Goal: Entertainment & Leisure: Browse casually

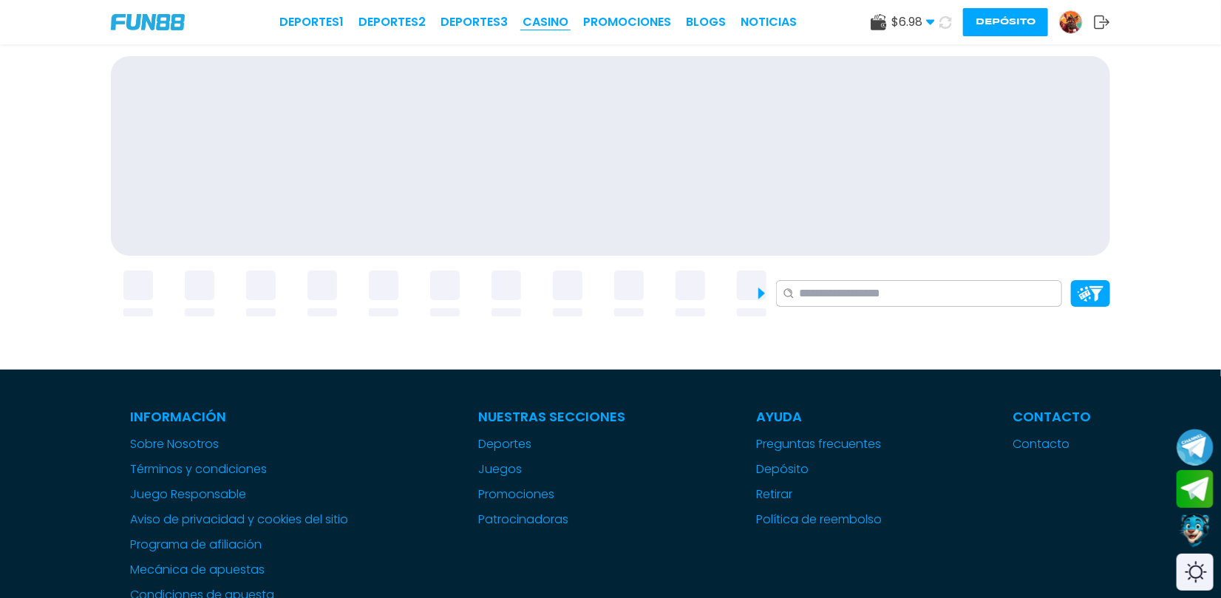
click at [541, 21] on link "CASINO" at bounding box center [546, 22] width 46 height 18
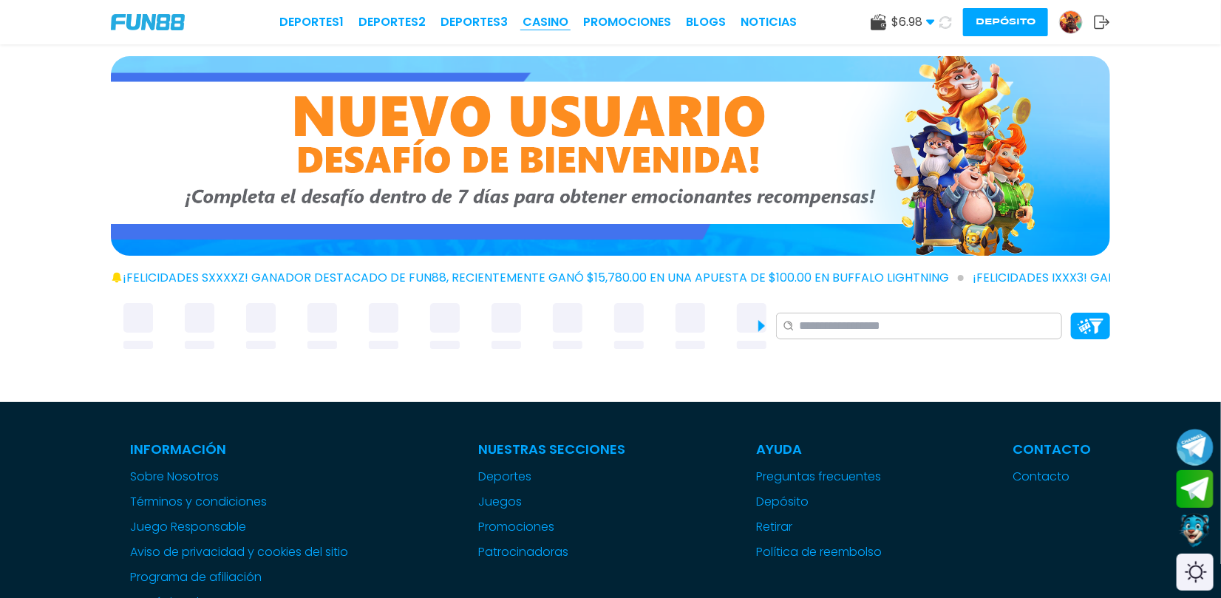
click at [541, 21] on link "CASINO" at bounding box center [546, 22] width 46 height 18
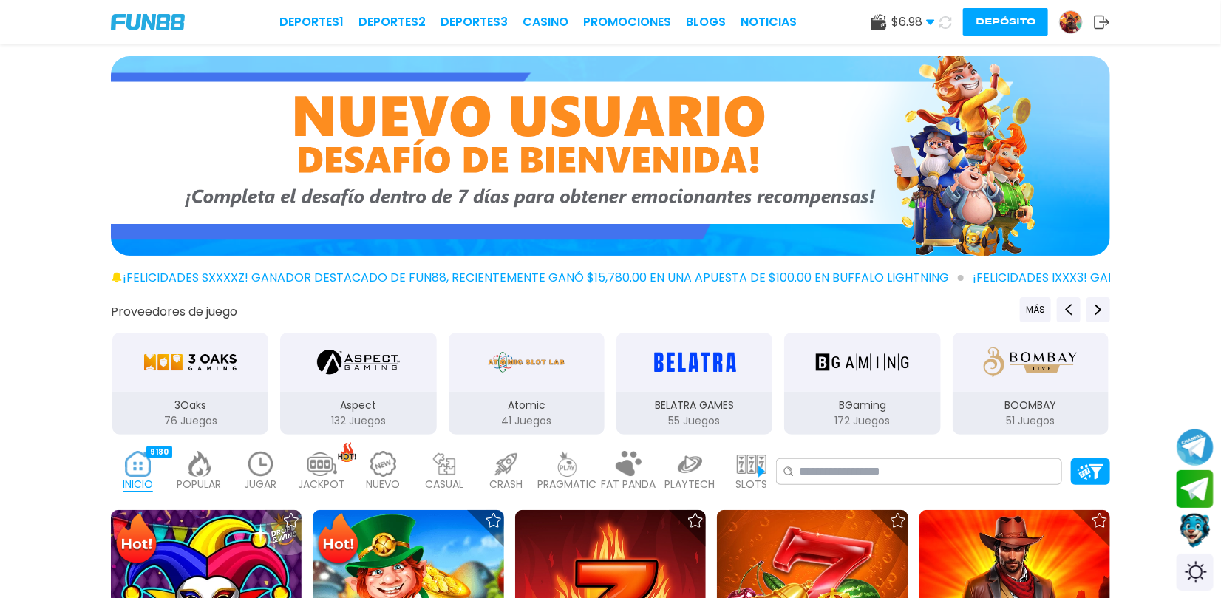
click at [266, 460] on img at bounding box center [261, 464] width 30 height 26
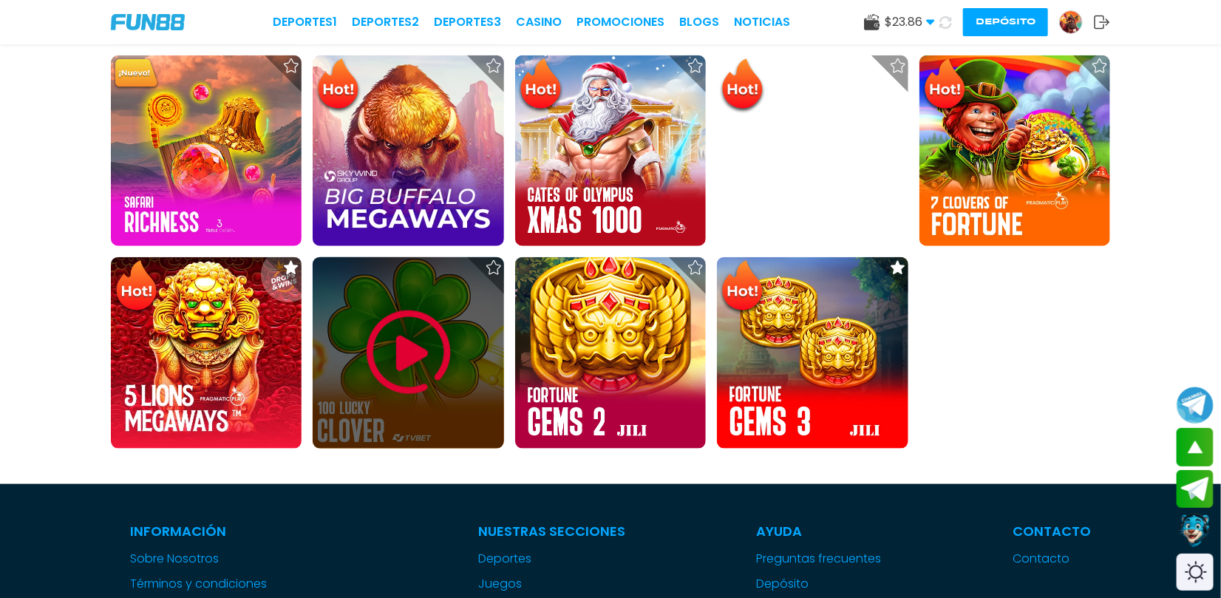
scroll to position [690, 0]
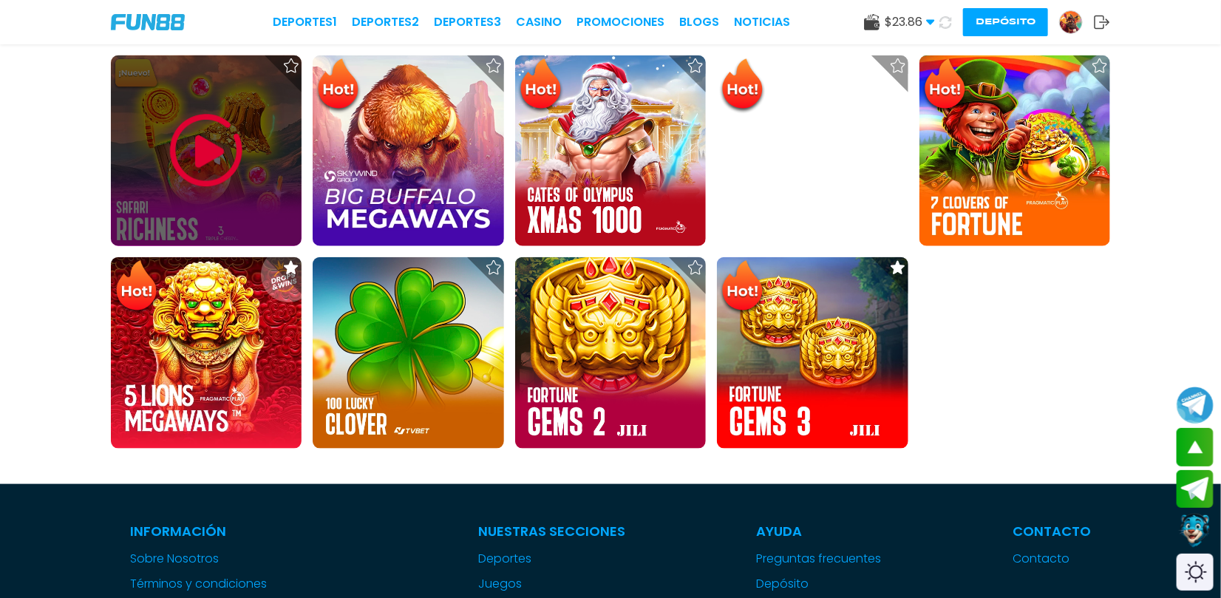
click at [240, 106] on div at bounding box center [206, 150] width 191 height 191
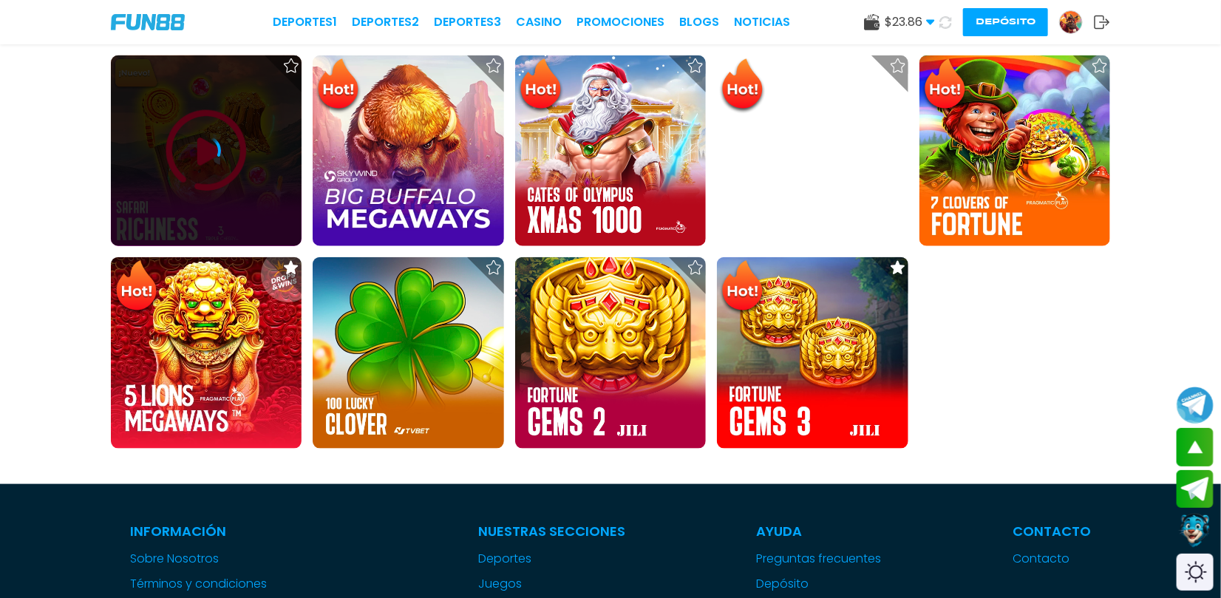
scroll to position [624, 0]
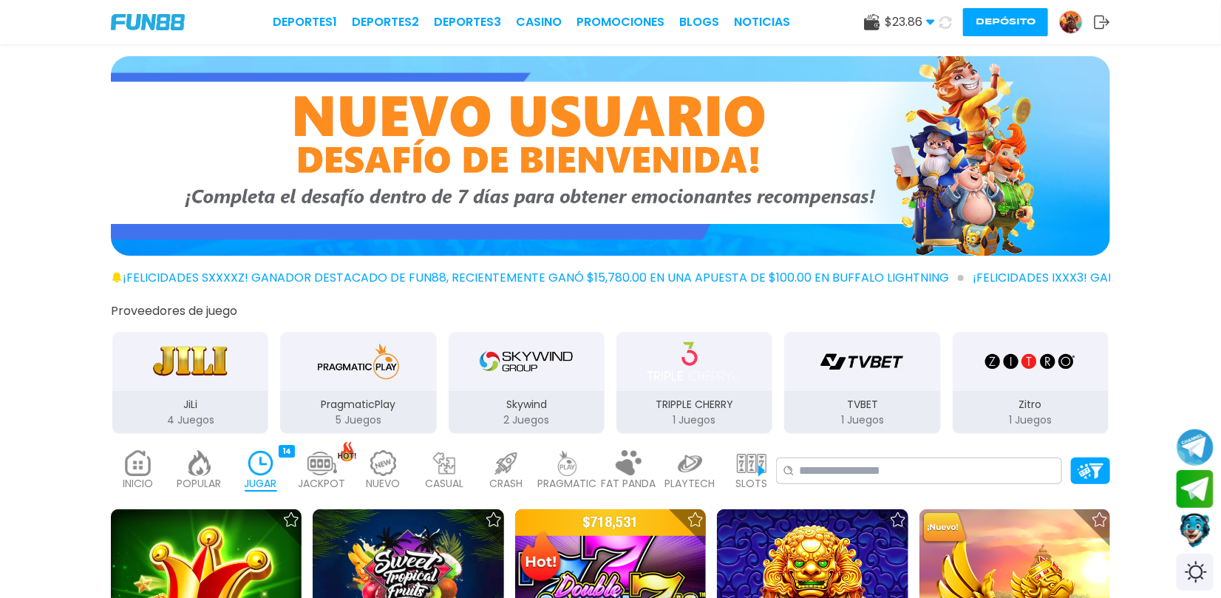
click at [257, 476] on p "JUGAR" at bounding box center [261, 484] width 33 height 16
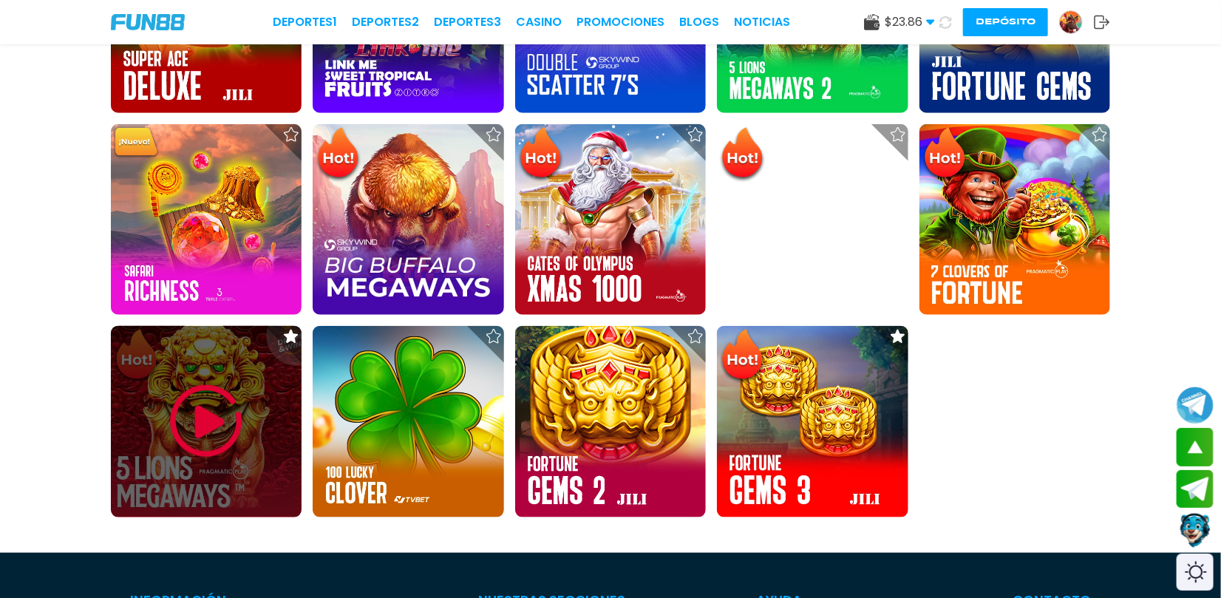
scroll to position [591, 0]
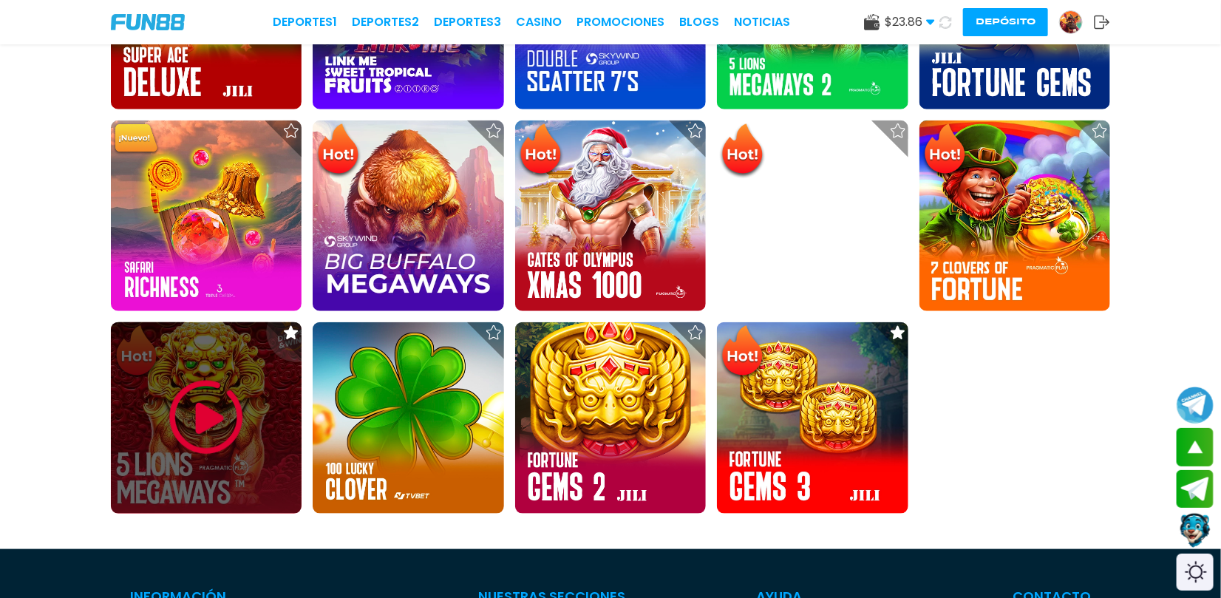
click at [231, 384] on img at bounding box center [206, 417] width 89 height 89
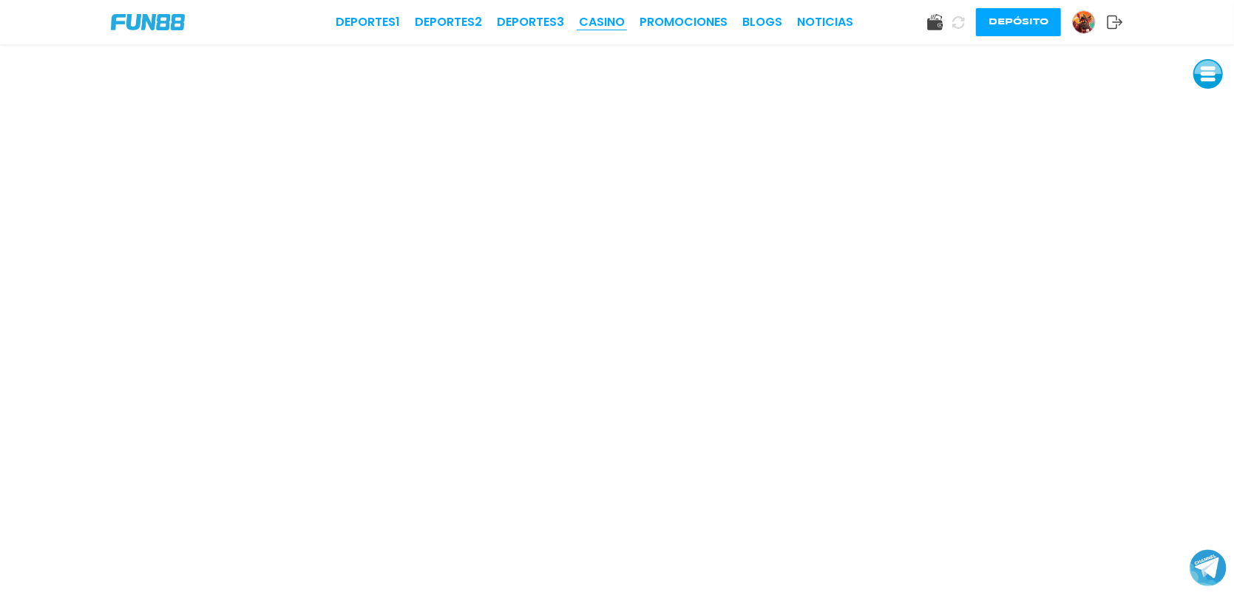
click at [615, 21] on link "CASINO" at bounding box center [602, 22] width 46 height 18
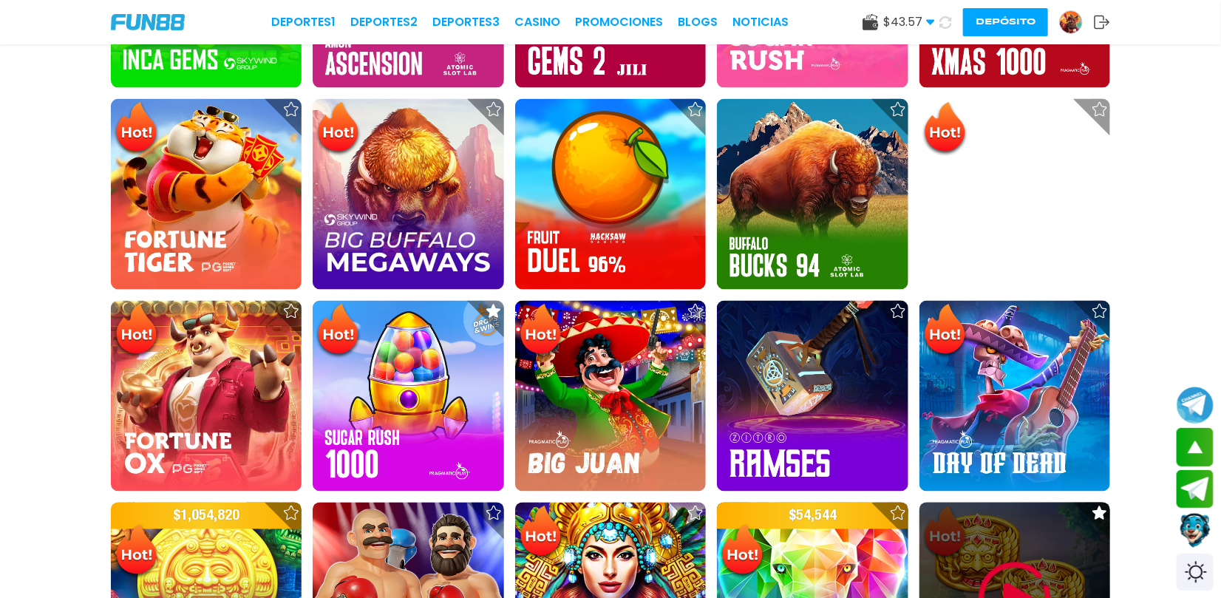
scroll to position [1479, 0]
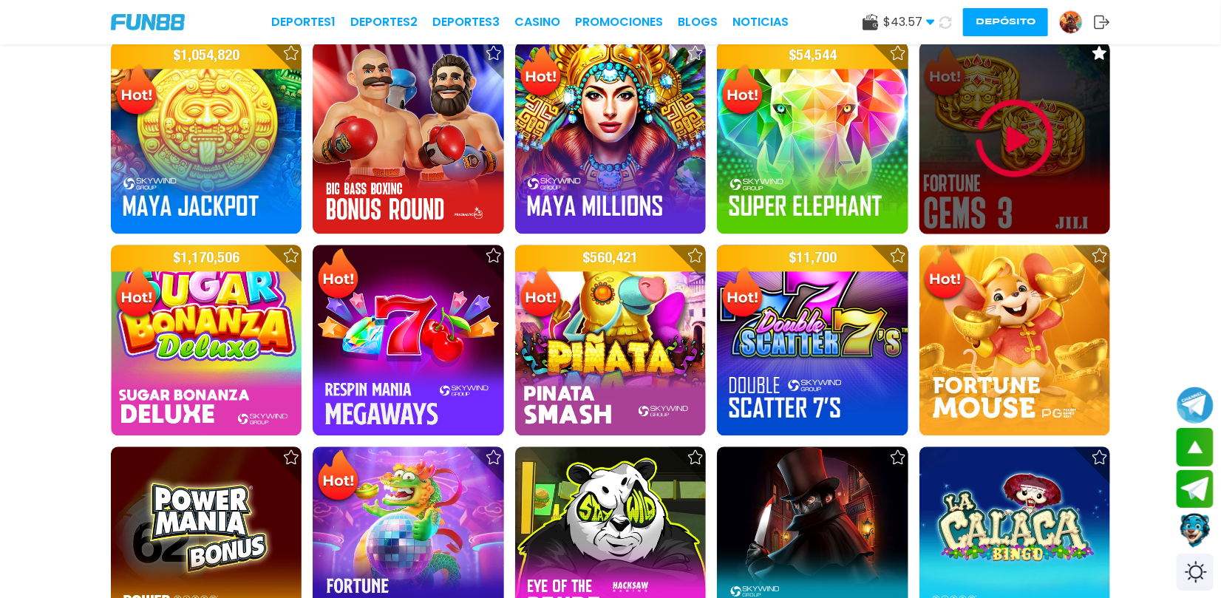
click at [1000, 162] on img at bounding box center [1015, 138] width 89 height 89
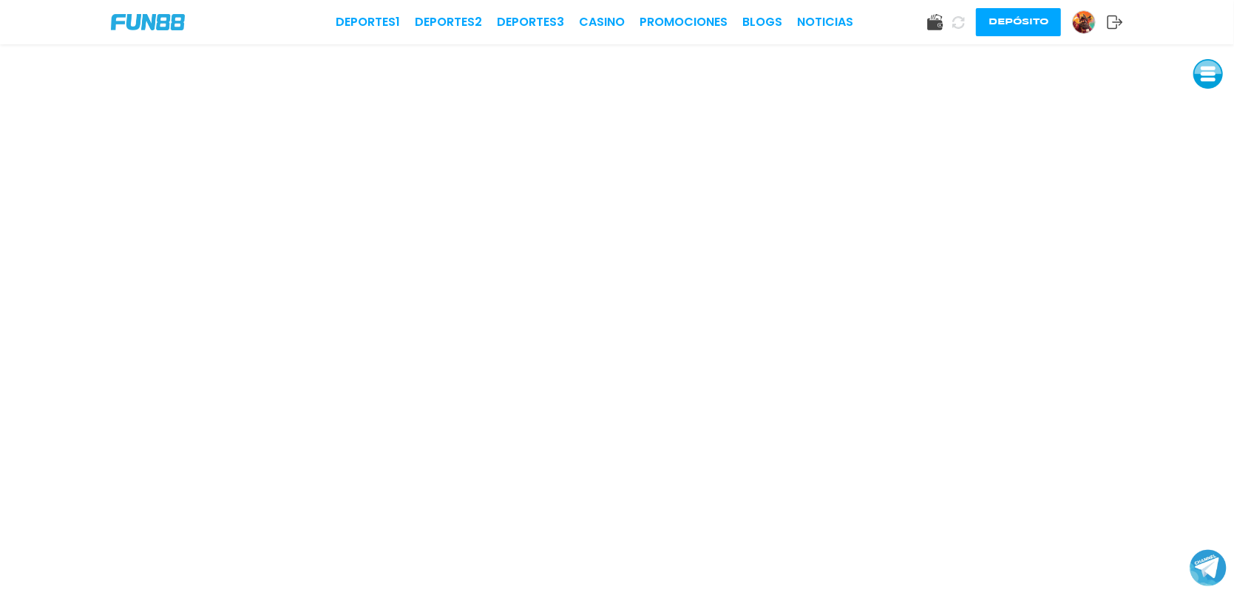
click at [1085, 24] on img at bounding box center [1084, 22] width 22 height 22
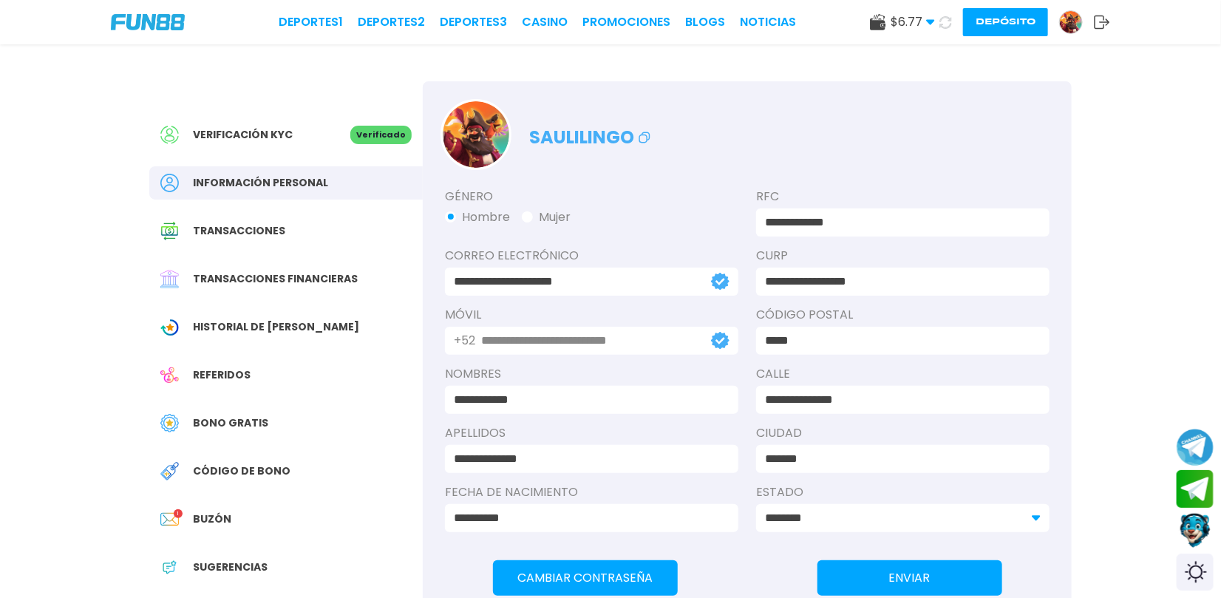
click at [245, 424] on span "Bono Gratis" at bounding box center [230, 423] width 75 height 16
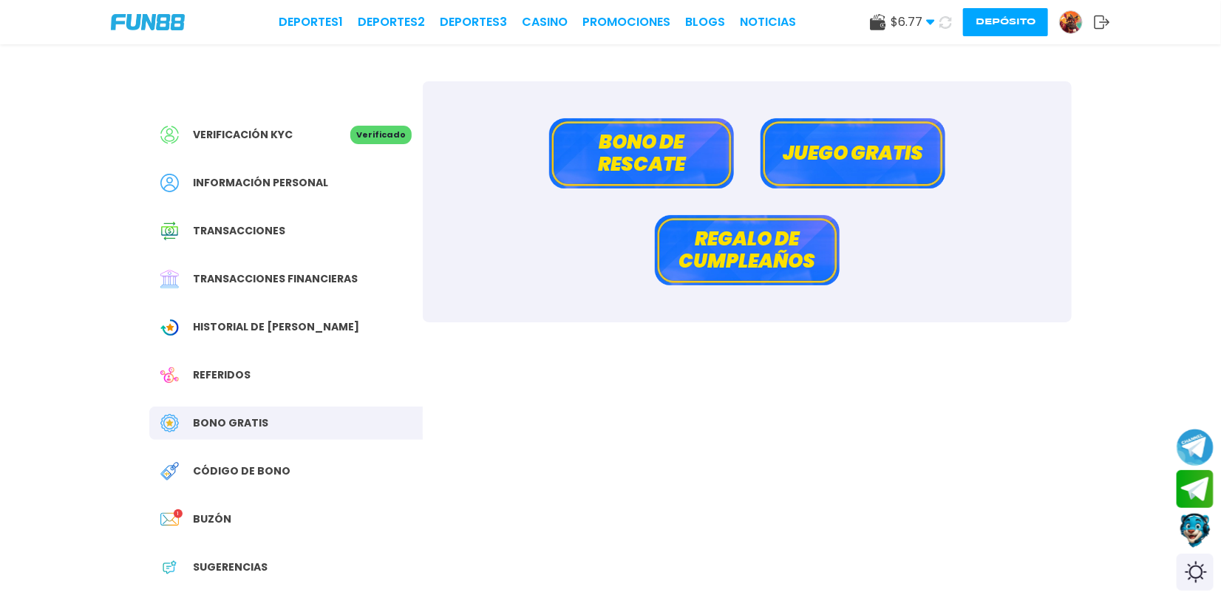
click at [645, 178] on button "Bono de rescate" at bounding box center [641, 153] width 185 height 70
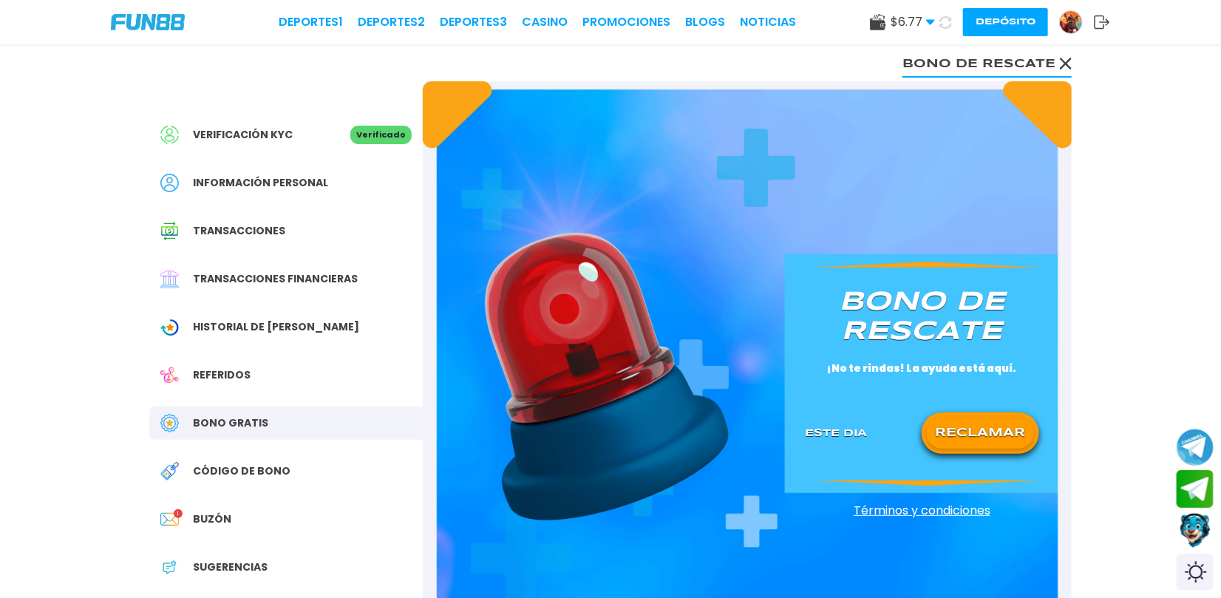
click at [977, 418] on button "RECLAMAR" at bounding box center [980, 433] width 107 height 31
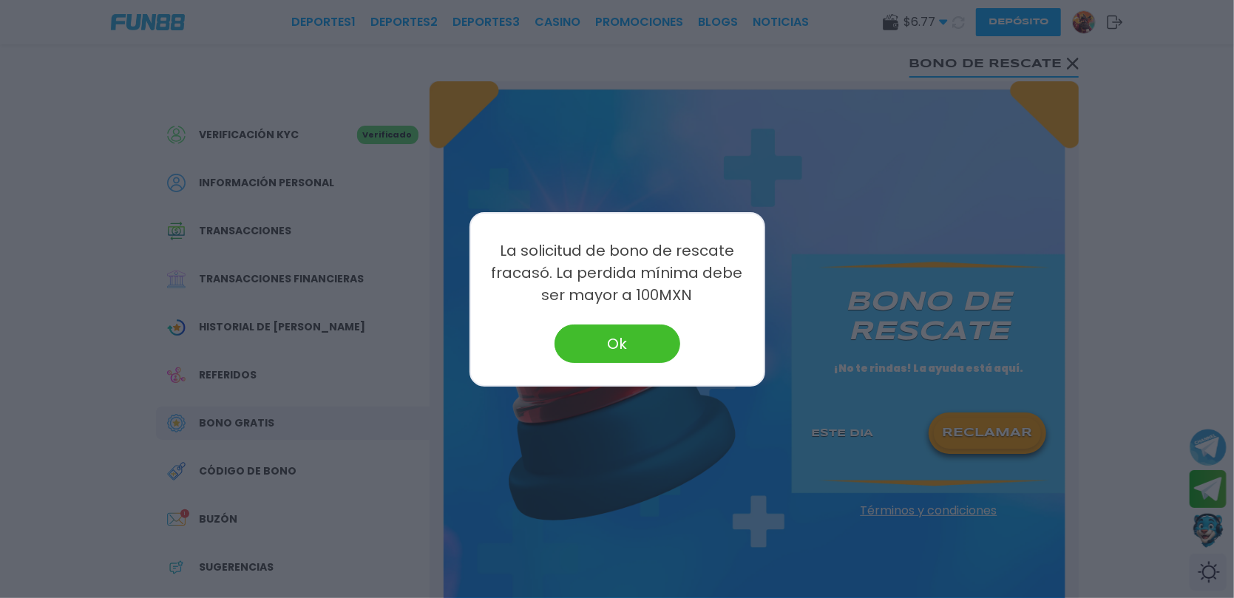
click at [637, 335] on button "Ok" at bounding box center [617, 344] width 126 height 38
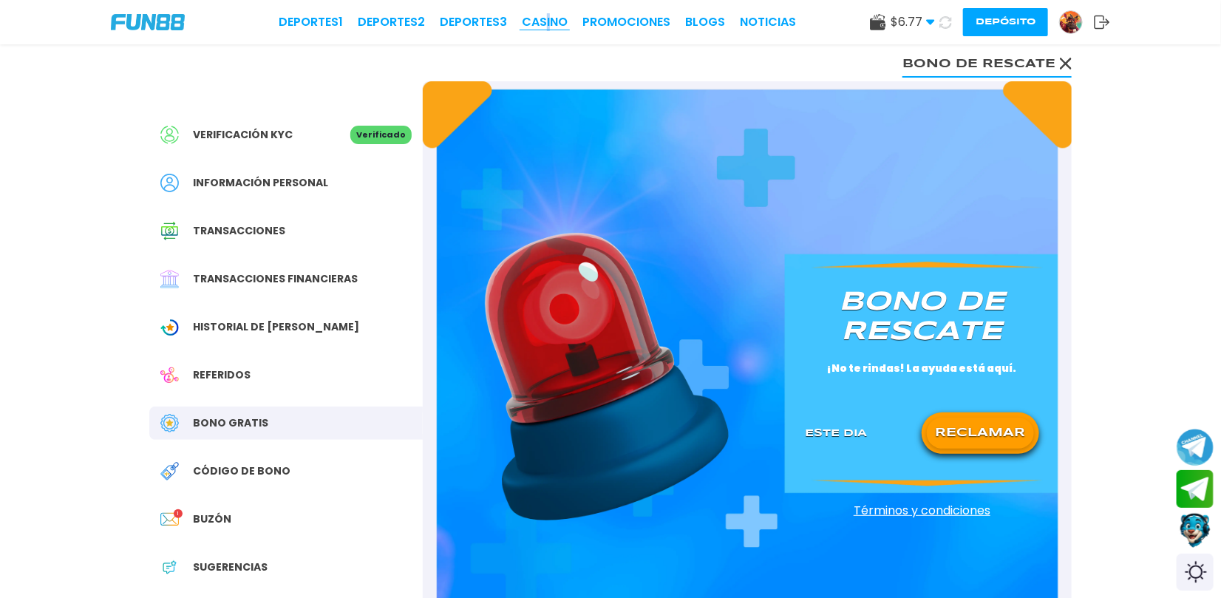
drag, startPoint x: 548, startPoint y: 7, endPoint x: 556, endPoint y: 18, distance: 13.2
click at [556, 18] on div "Deportes 1 Deportes 2 Deportes 3 CASINO Promociones BLOGS NOTICIAS $ 6.77 Diner…" at bounding box center [610, 22] width 1221 height 44
click at [556, 17] on link "CASINO" at bounding box center [545, 22] width 46 height 18
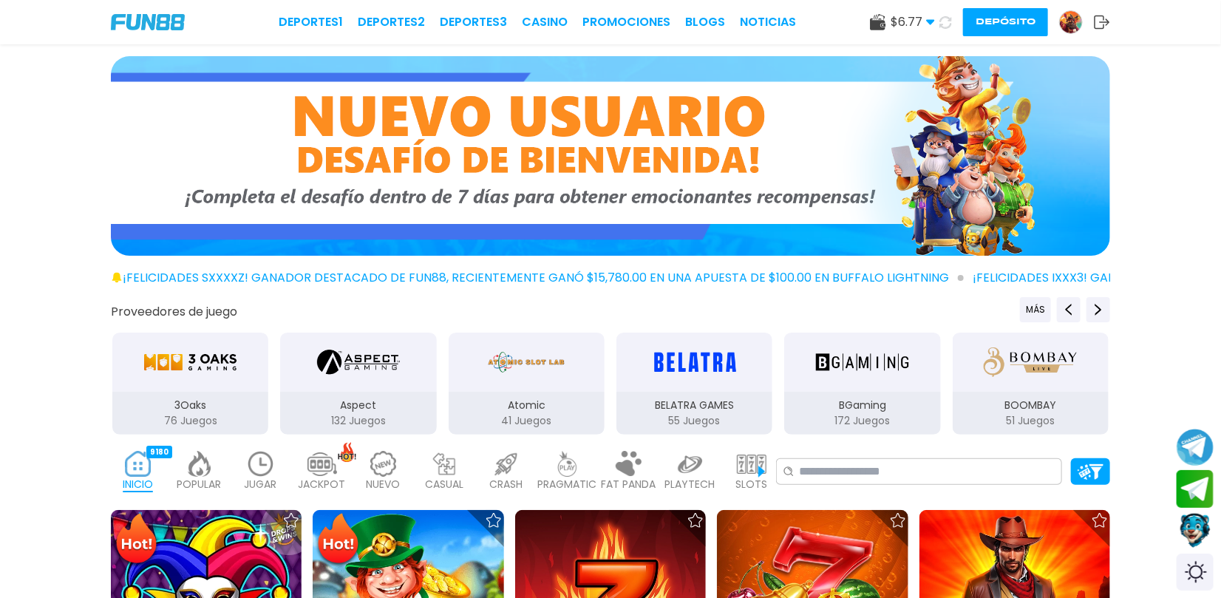
click at [265, 469] on img at bounding box center [261, 464] width 30 height 26
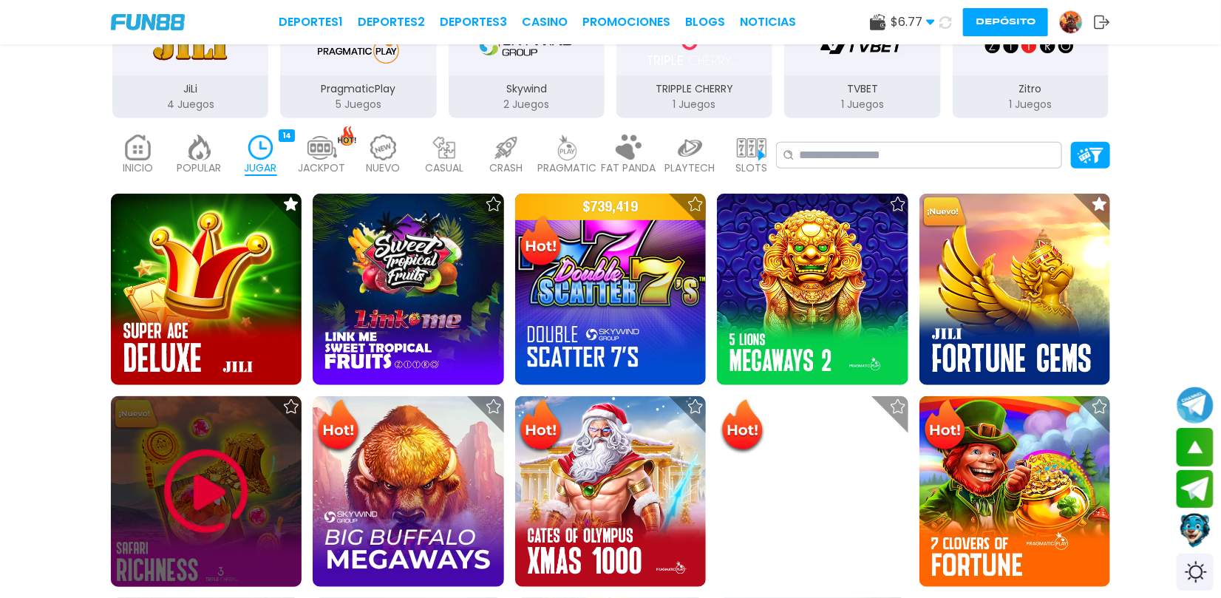
scroll to position [427, 0]
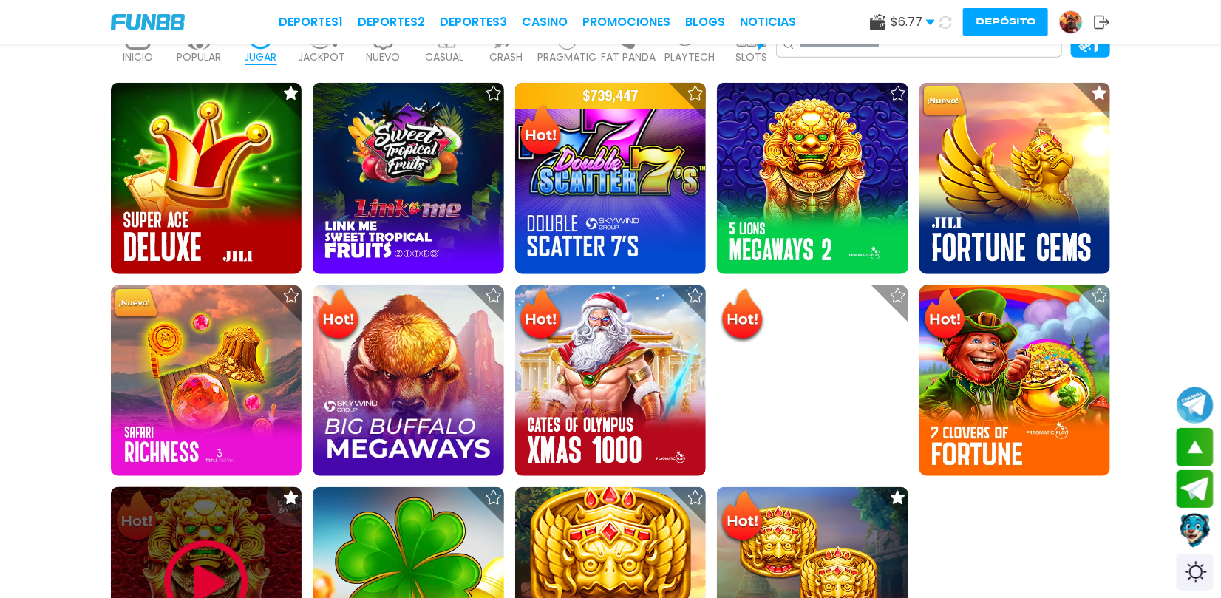
click at [192, 539] on img at bounding box center [206, 582] width 89 height 89
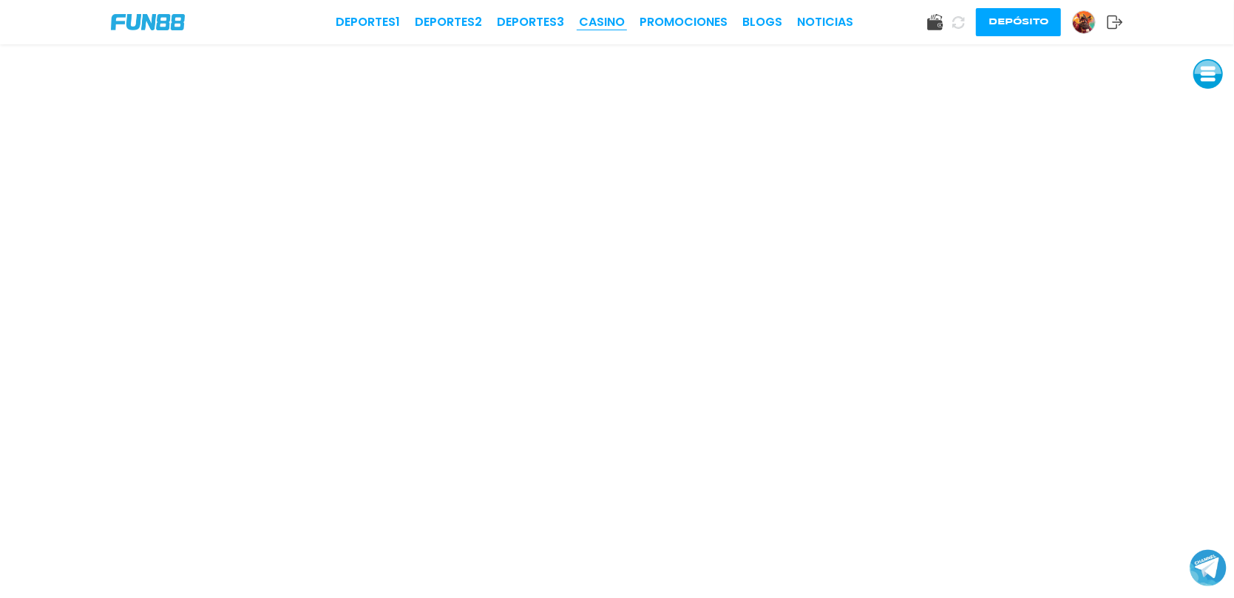
click at [614, 16] on link "CASINO" at bounding box center [602, 22] width 46 height 18
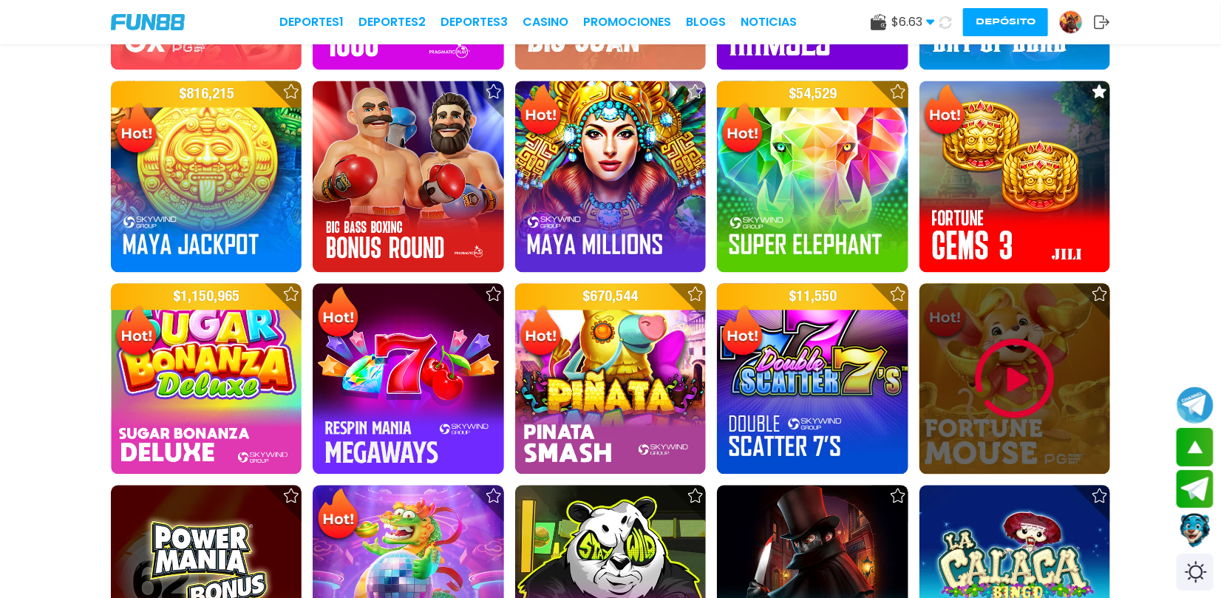
scroll to position [1413, 0]
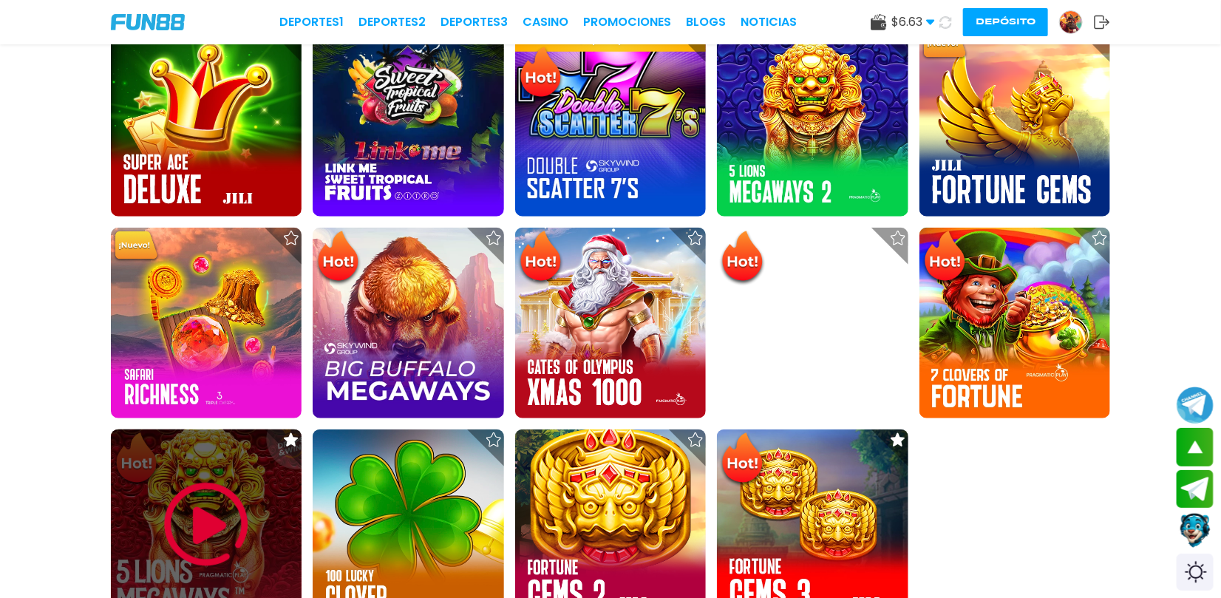
scroll to position [690, 0]
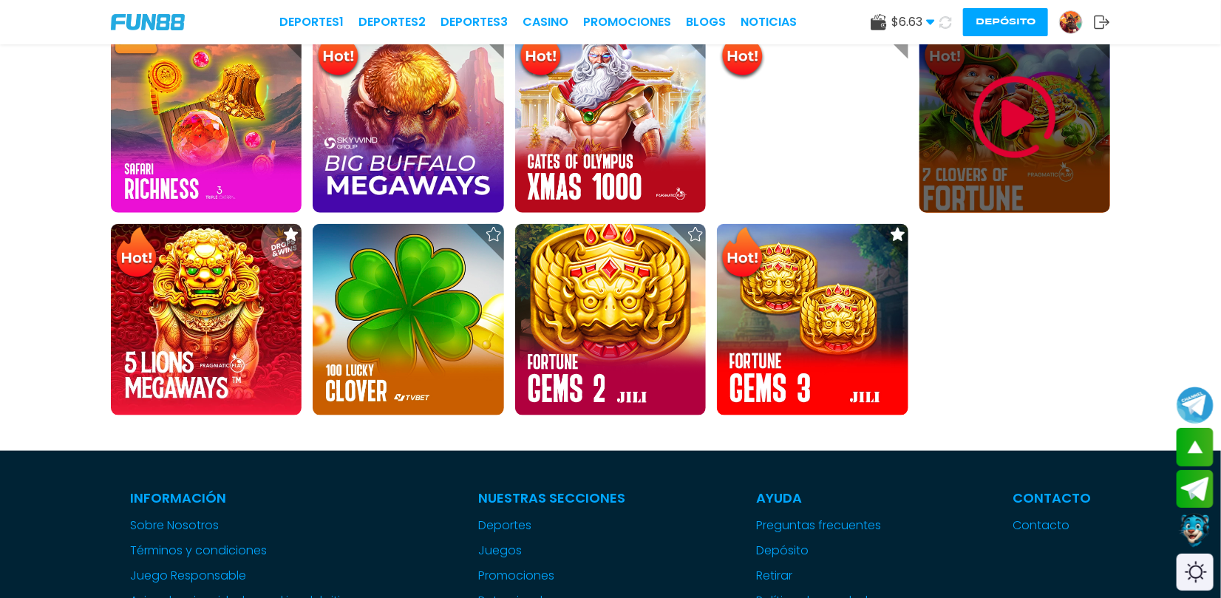
click at [994, 106] on img at bounding box center [1015, 117] width 89 height 89
